Goal: Task Accomplishment & Management: Manage account settings

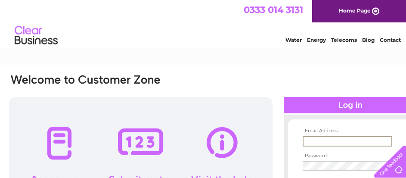
click at [323, 137] on input "text" at bounding box center [348, 141] width 90 height 10
type input "info@cvrags.com"
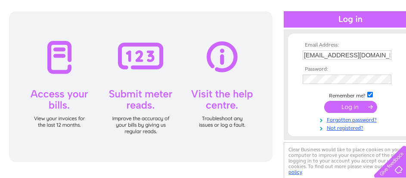
scroll to position [86, 0]
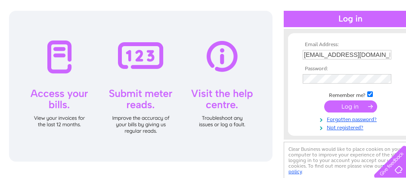
click at [352, 106] on input "submit" at bounding box center [350, 106] width 53 height 12
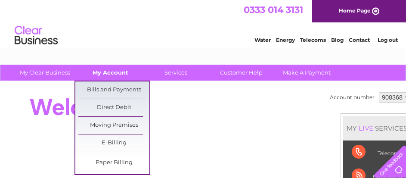
click at [112, 74] on link "My Account" at bounding box center [110, 73] width 71 height 16
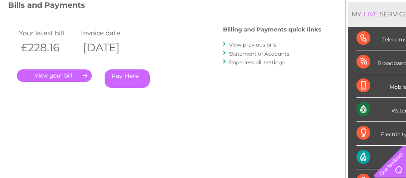
scroll to position [129, 0]
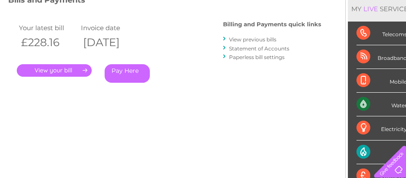
click at [64, 73] on link "." at bounding box center [54, 70] width 75 height 12
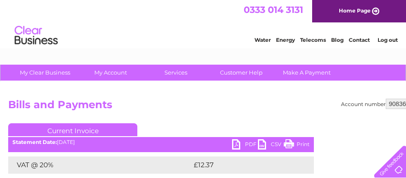
click at [389, 41] on link "Log out" at bounding box center [387, 40] width 20 height 6
